Goal: Task Accomplishment & Management: Manage account settings

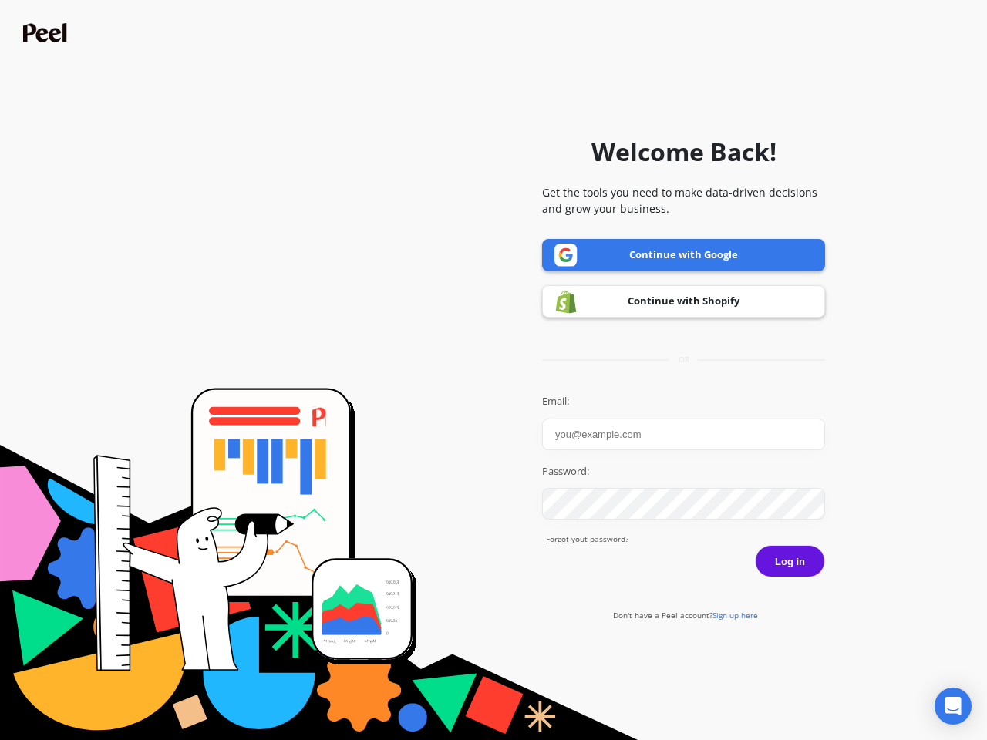
click at [953, 706] on icon "Open Intercom Messenger" at bounding box center [953, 706] width 16 height 19
